Goal: Book appointment/travel/reservation

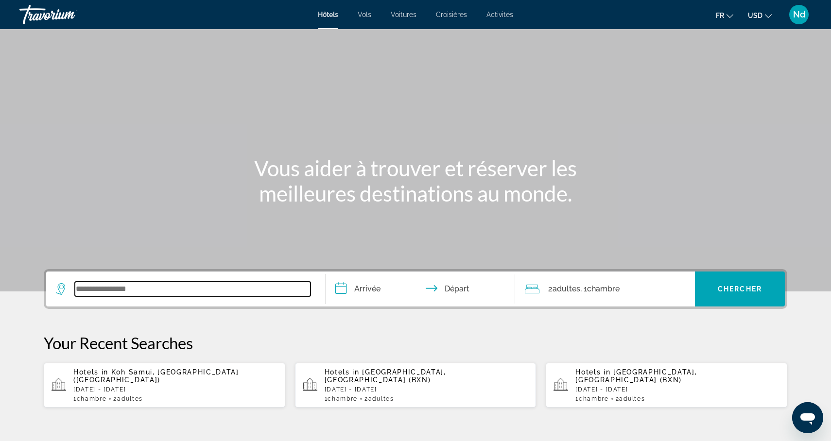
click at [79, 285] on input "Search widget" at bounding box center [193, 289] width 236 height 15
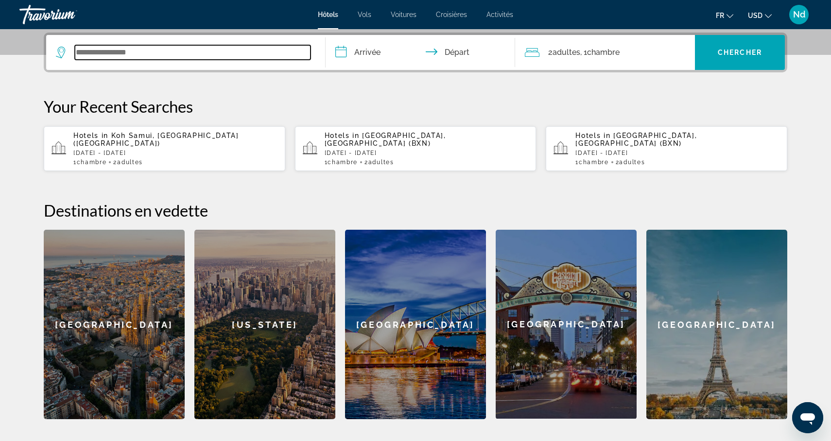
scroll to position [238, 0]
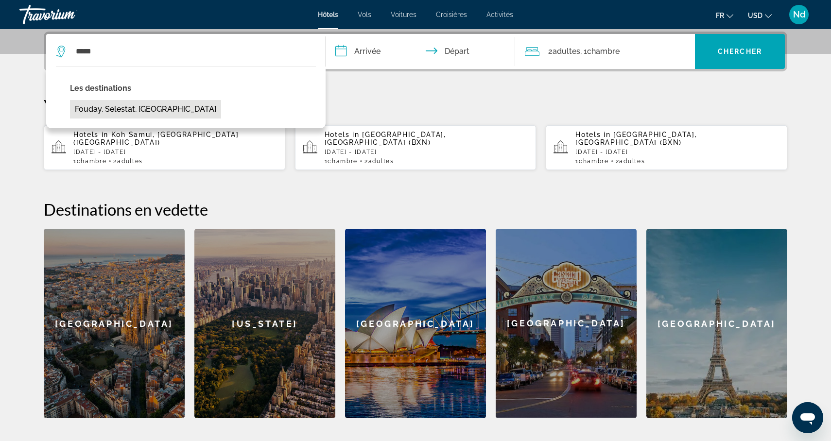
click at [104, 114] on button "Fouday, Selestat, France" at bounding box center [145, 109] width 151 height 18
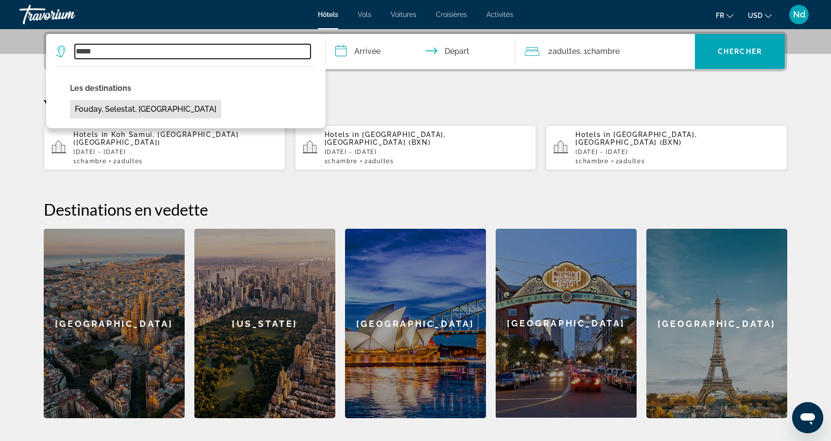
type input "**********"
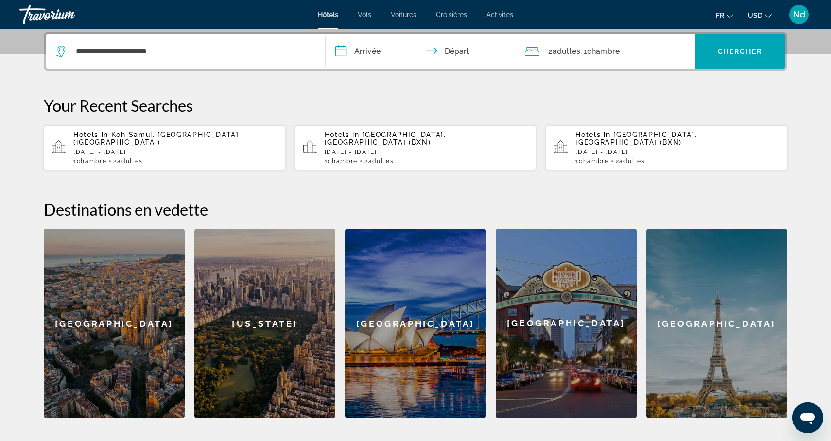
click at [335, 48] on input "**********" at bounding box center [422, 53] width 193 height 38
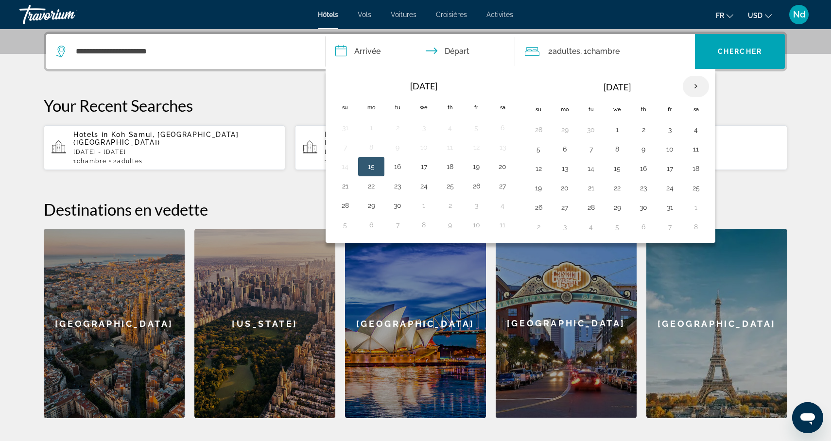
click at [695, 90] on th "Next month" at bounding box center [696, 86] width 26 height 21
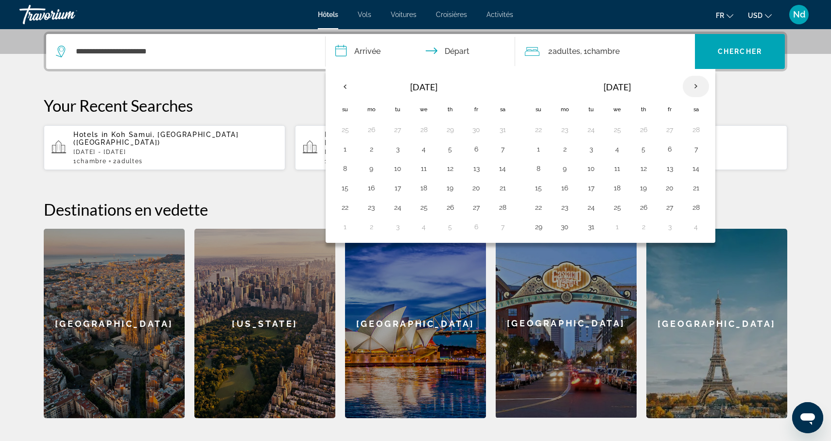
click at [695, 90] on th "Next month" at bounding box center [696, 86] width 26 height 21
click at [344, 169] on button "14" at bounding box center [345, 169] width 16 height 14
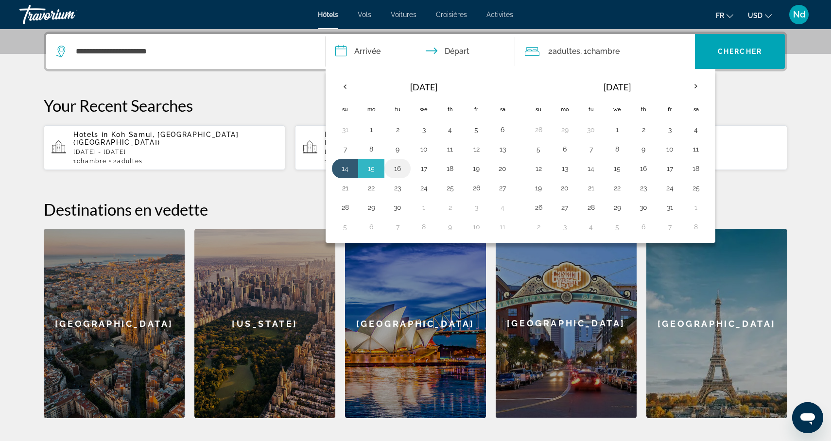
click at [398, 171] on button "16" at bounding box center [398, 169] width 16 height 14
type input "**********"
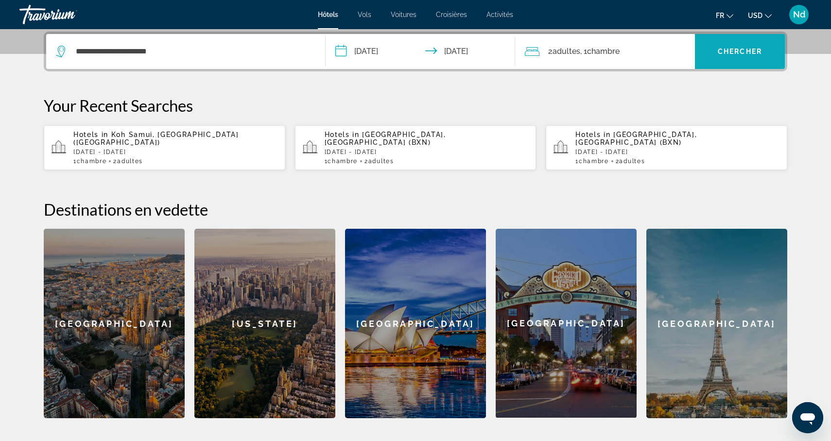
click at [720, 52] on span "Chercher" at bounding box center [740, 52] width 44 height 8
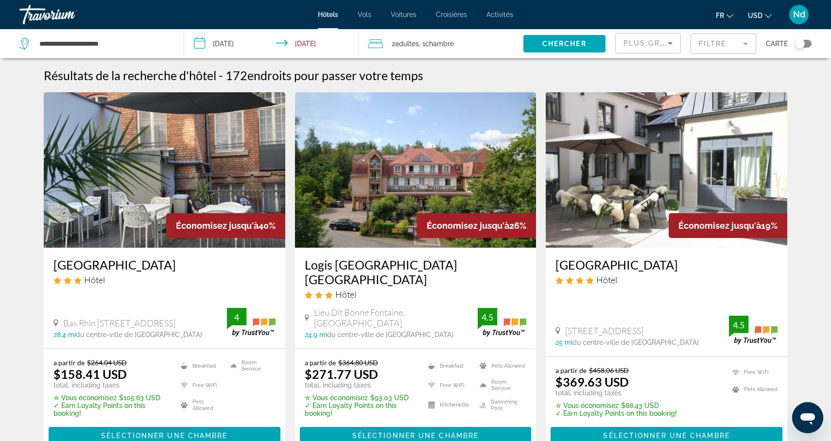
click at [715, 44] on mat-form-field "Filtre" at bounding box center [724, 44] width 66 height 20
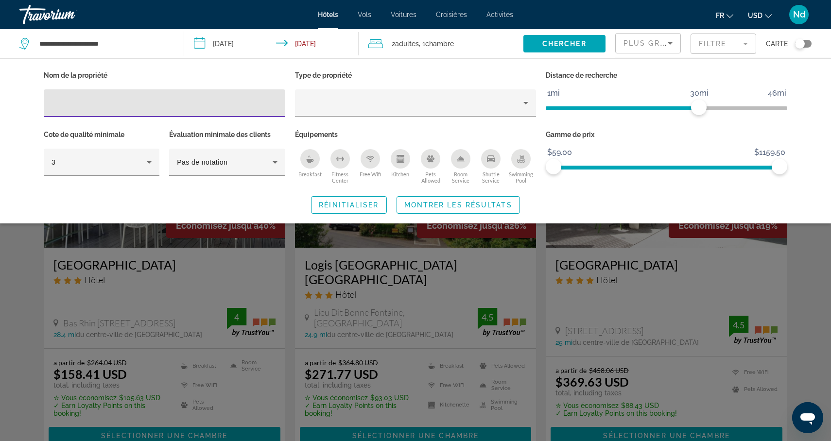
click at [212, 106] on input "Hotel Filters" at bounding box center [165, 104] width 226 height 12
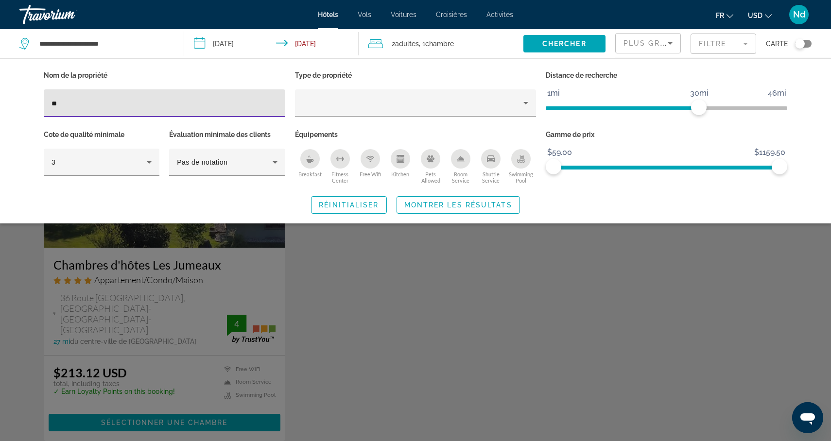
type input "*"
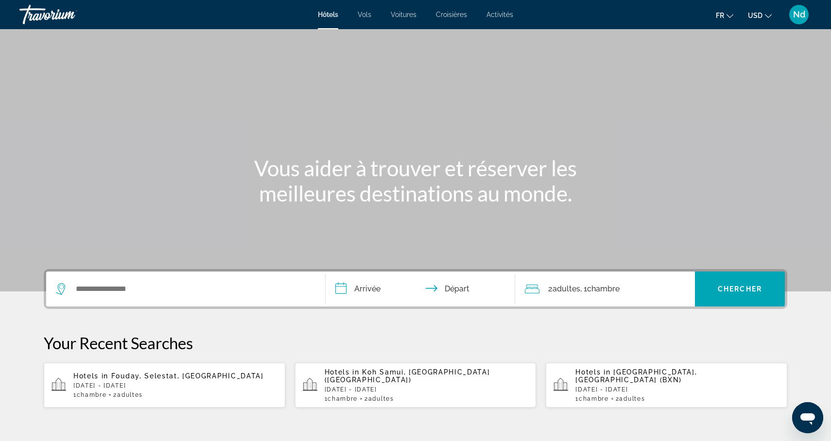
click at [796, 13] on span "Nd" at bounding box center [799, 15] width 12 height 10
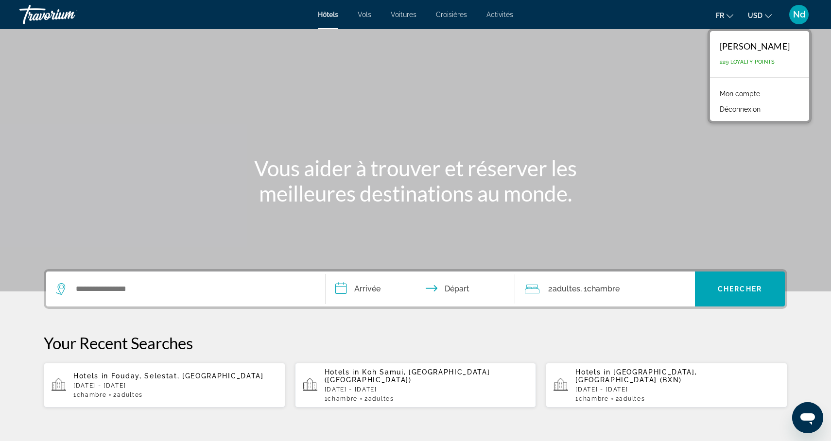
click at [736, 91] on link "Mon compte" at bounding box center [740, 93] width 50 height 13
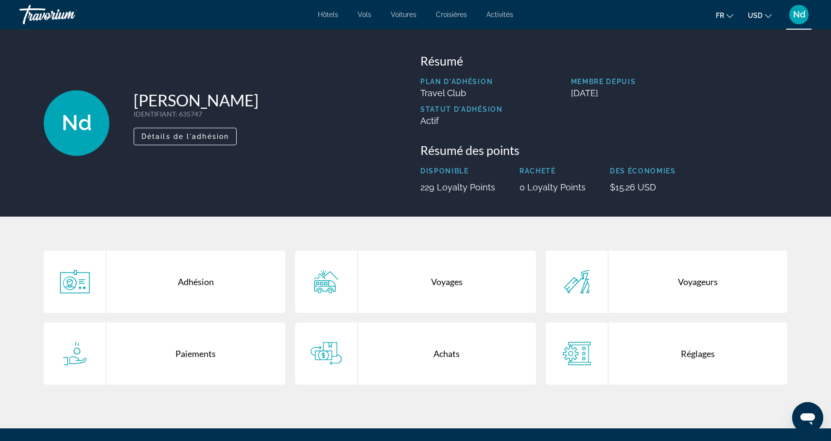
click at [432, 283] on div "Voyages" at bounding box center [447, 282] width 179 height 62
